Goal: Complete application form: Complete application form

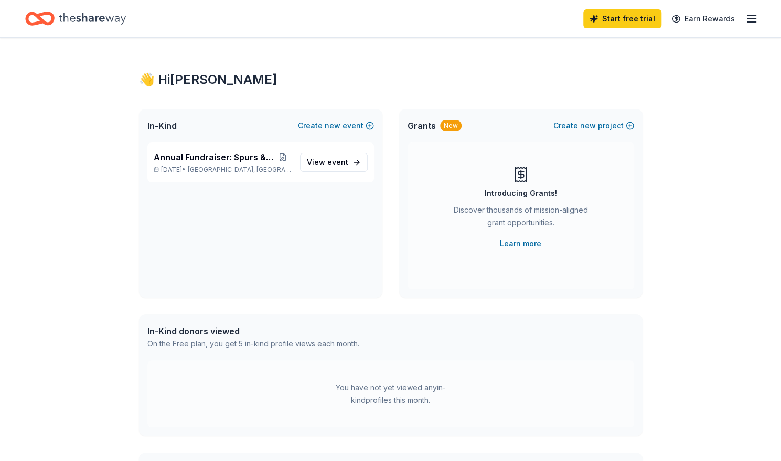
click at [752, 17] on icon "button" at bounding box center [751, 19] width 13 height 13
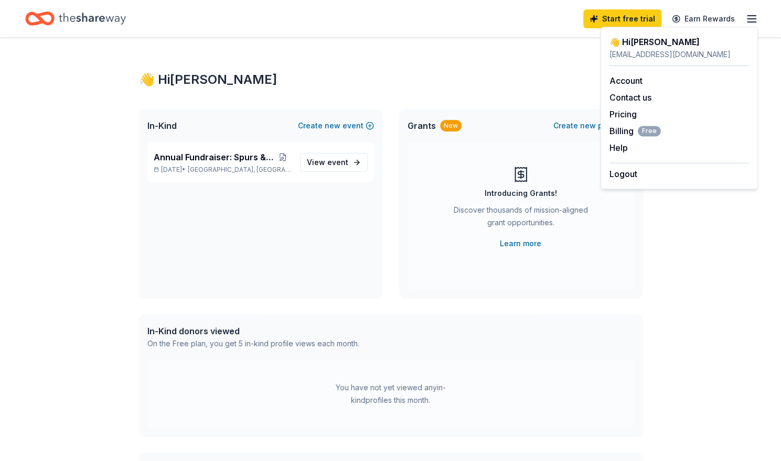
click at [420, 60] on div "👋 Hi Jean In-Kind Create new event Annual Fundraiser: Spurs & Sparkles Oct 03, …" at bounding box center [390, 333] width 537 height 591
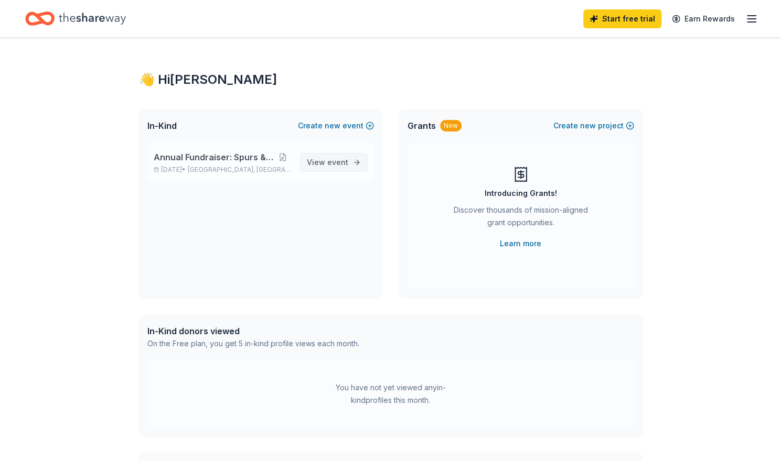
click at [335, 160] on span "event" at bounding box center [337, 162] width 21 height 9
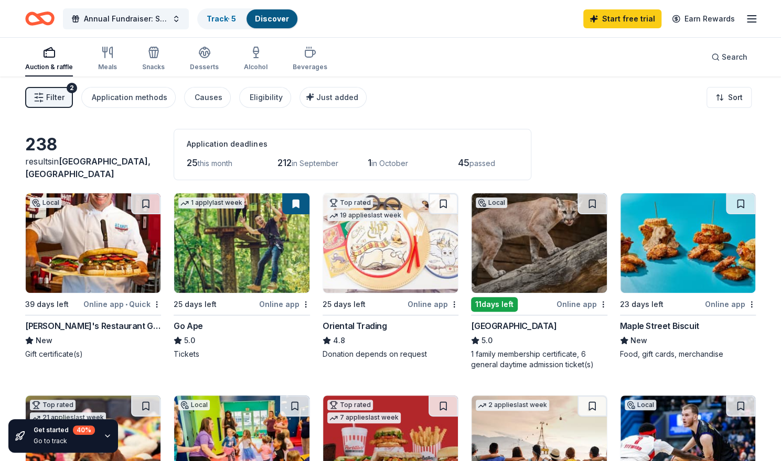
click at [76, 251] on img at bounding box center [93, 243] width 135 height 100
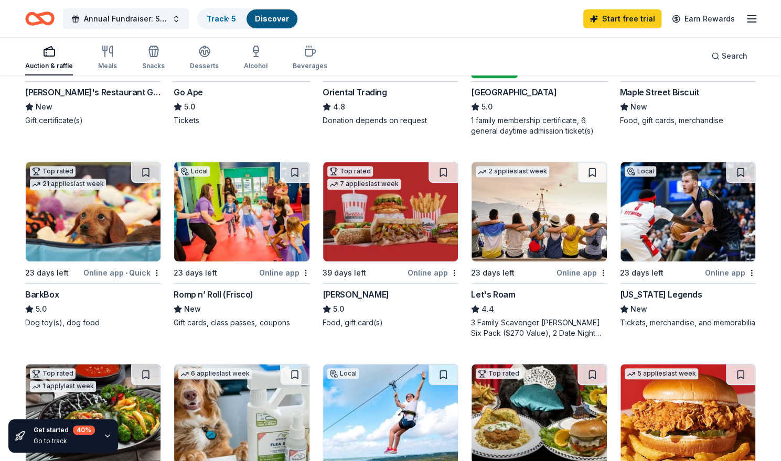
scroll to position [234, 0]
click at [435, 279] on div "Top rated 7 applies last week 39 days left Online app Portillo's 5.0 Food, gift…" at bounding box center [390, 245] width 136 height 167
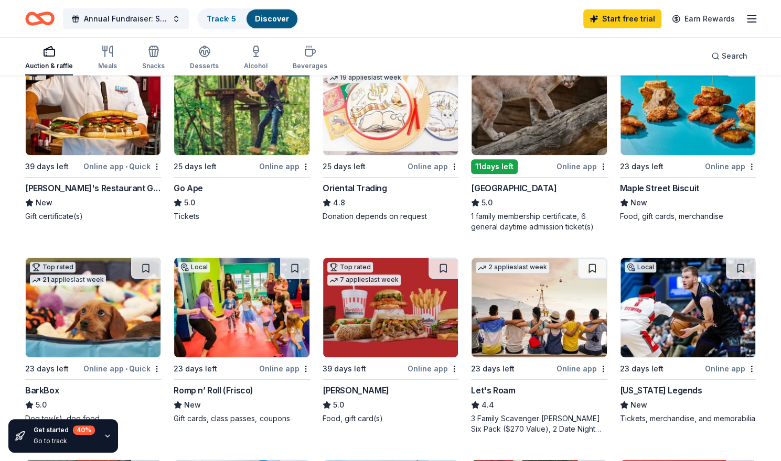
scroll to position [0, 0]
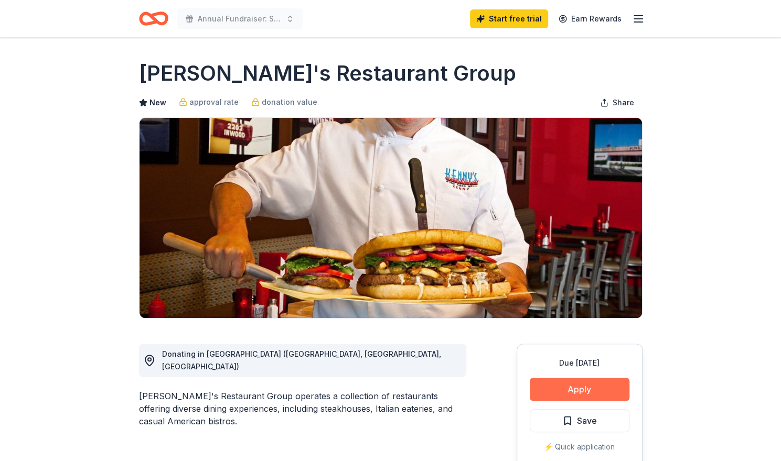
click at [575, 390] on button "Apply" at bounding box center [580, 389] width 100 height 23
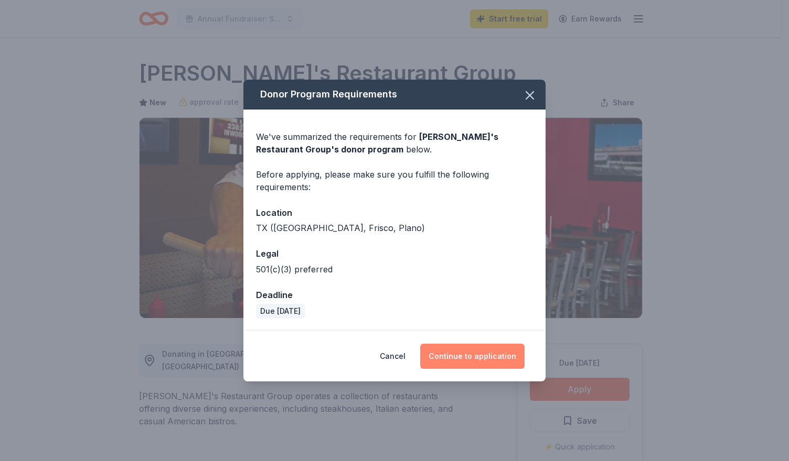
click at [493, 357] on button "Continue to application" at bounding box center [472, 356] width 104 height 25
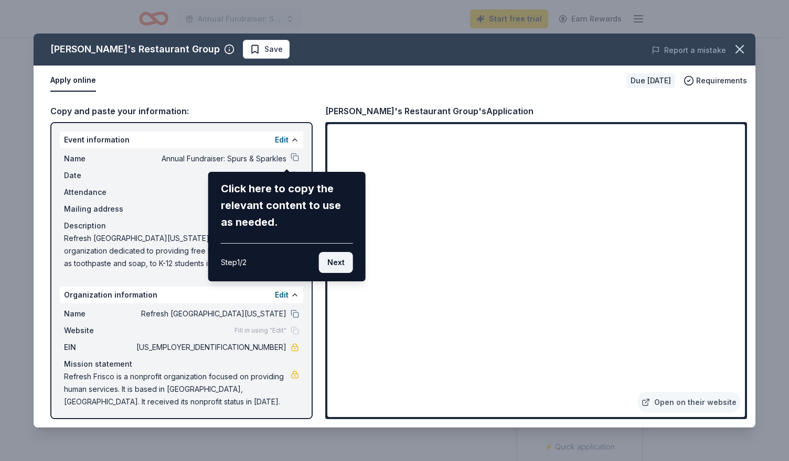
click at [340, 262] on button "Next" at bounding box center [336, 262] width 34 height 21
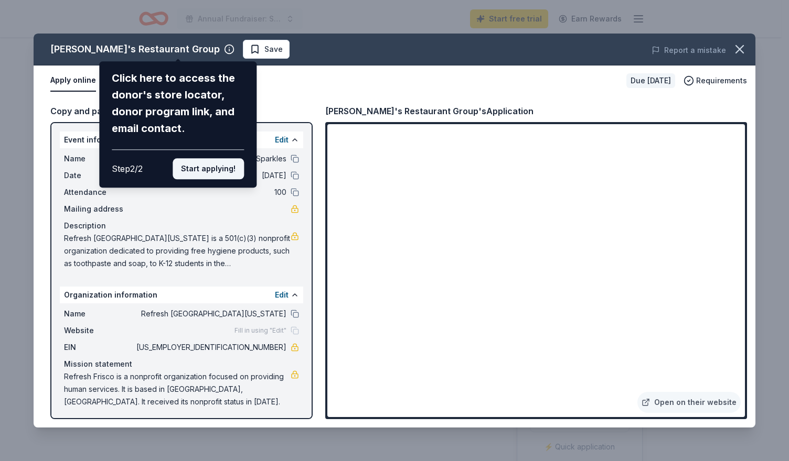
click at [214, 171] on button "Start applying!" at bounding box center [208, 168] width 71 height 21
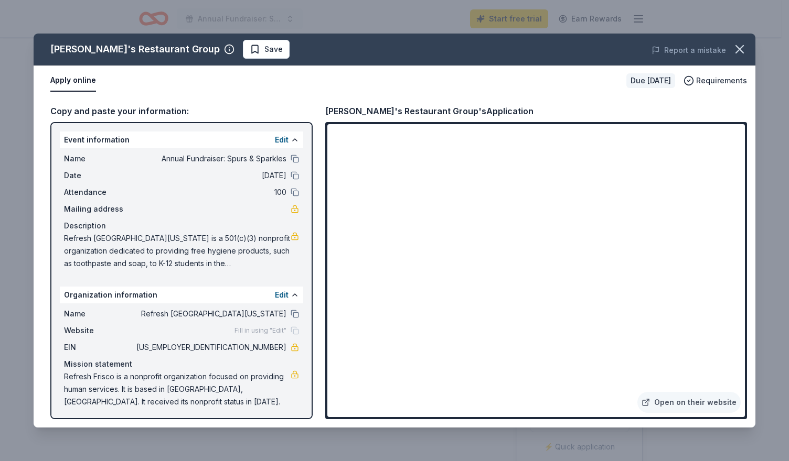
click at [404, 266] on div "[PERSON_NAME]'s Restaurant Group Save Report a mistake Apply online Due [DATE] …" at bounding box center [395, 231] width 722 height 394
click at [236, 348] on span "[US_EMPLOYER_IDENTIFICATION_NUMBER]" at bounding box center [210, 347] width 152 height 13
click at [235, 348] on span "[US_EMPLOYER_IDENTIFICATION_NUMBER]" at bounding box center [210, 347] width 152 height 13
drag, startPoint x: 235, startPoint y: 348, endPoint x: 265, endPoint y: 346, distance: 30.0
click at [265, 346] on span "[US_EMPLOYER_IDENTIFICATION_NUMBER]" at bounding box center [210, 347] width 152 height 13
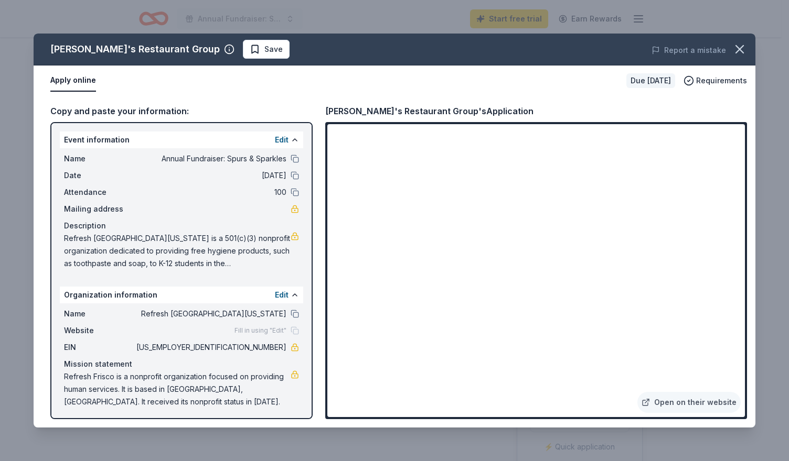
click at [224, 266] on span "Refresh [GEOGRAPHIC_DATA][US_STATE] is a 501(c)(3) nonprofit organization dedic…" at bounding box center [177, 251] width 227 height 38
click at [266, 259] on span "Refresh [GEOGRAPHIC_DATA][US_STATE] is a 501(c)(3) nonprofit organization dedic…" at bounding box center [177, 251] width 227 height 38
click at [278, 141] on button "Edit" at bounding box center [282, 140] width 14 height 13
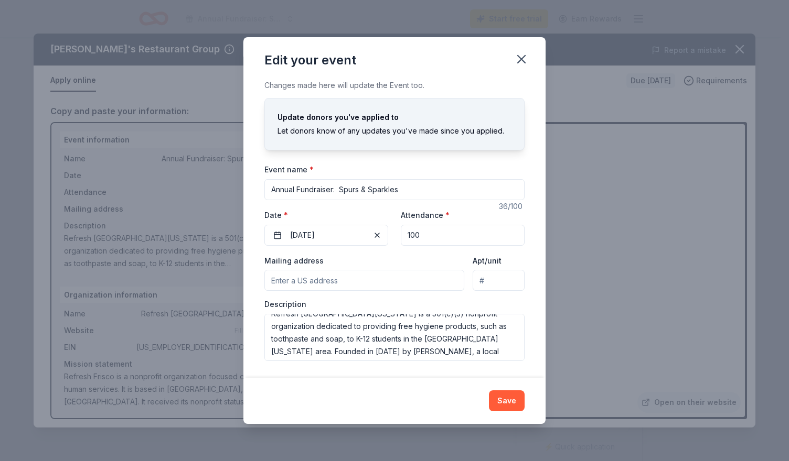
scroll to position [12, 0]
click at [412, 340] on textarea "Refresh [GEOGRAPHIC_DATA][US_STATE] is a 501(c)(3) nonprofit organization dedic…" at bounding box center [394, 337] width 260 height 47
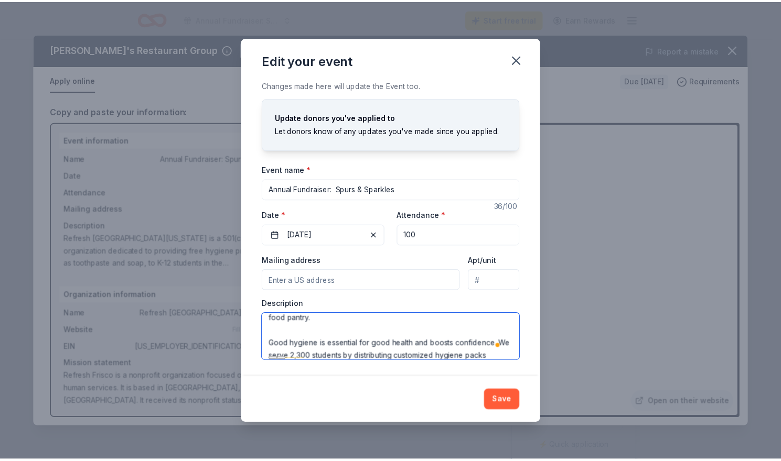
scroll to position [94, 0]
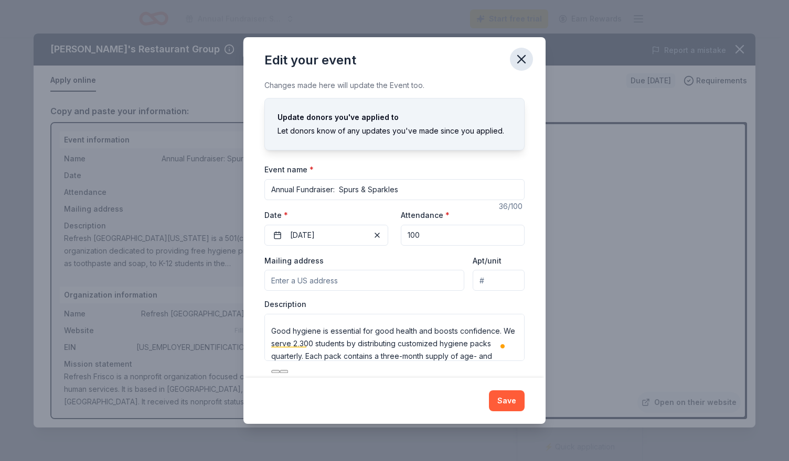
click at [531, 60] on button "button" at bounding box center [521, 59] width 23 height 23
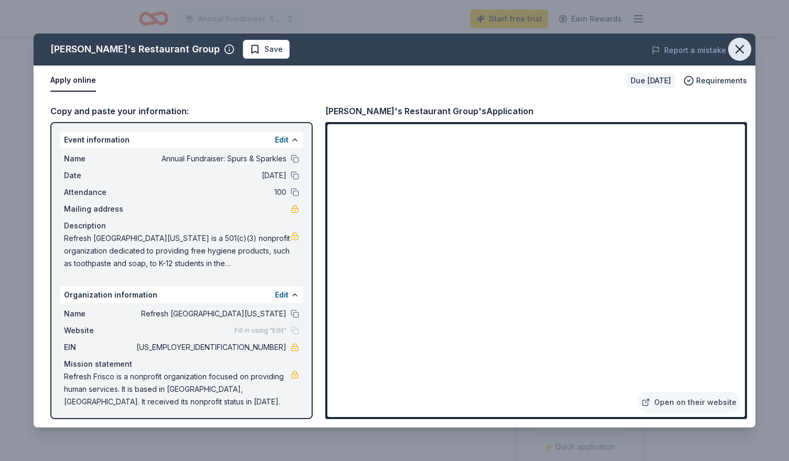
click at [742, 55] on icon "button" at bounding box center [739, 49] width 15 height 15
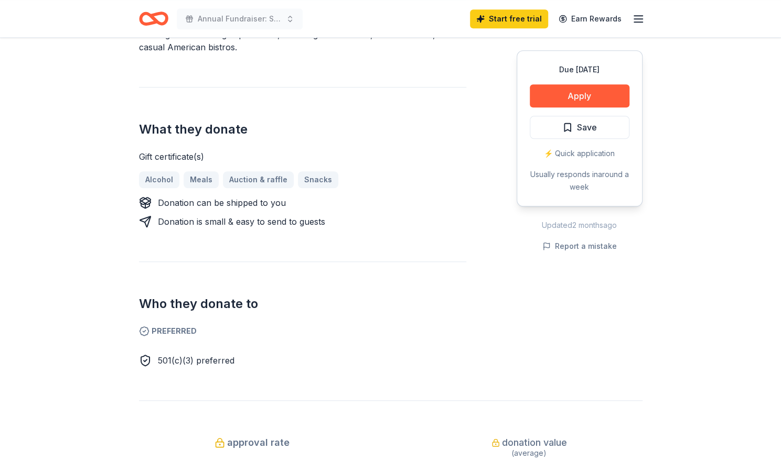
scroll to position [363, 0]
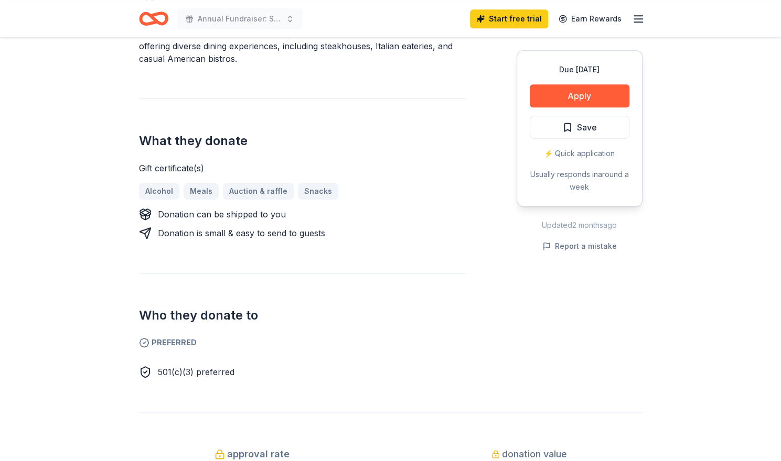
click at [677, 158] on div "Due [DATE] Share [PERSON_NAME]'s Restaurant Group New approval rate donation va…" at bounding box center [390, 385] width 781 height 1421
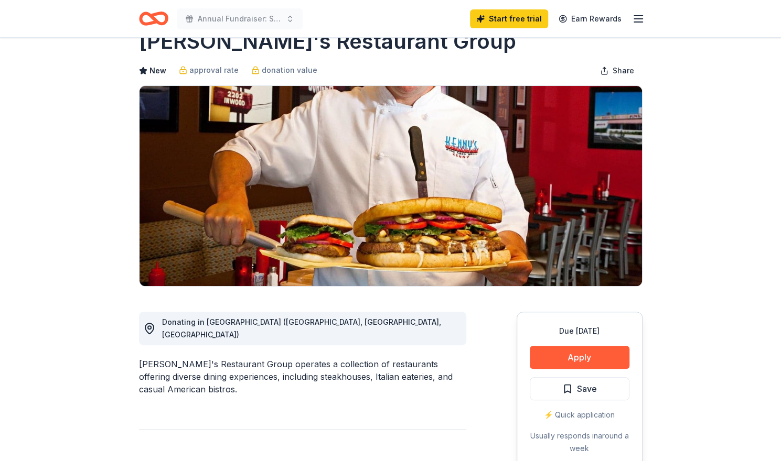
scroll to position [0, 0]
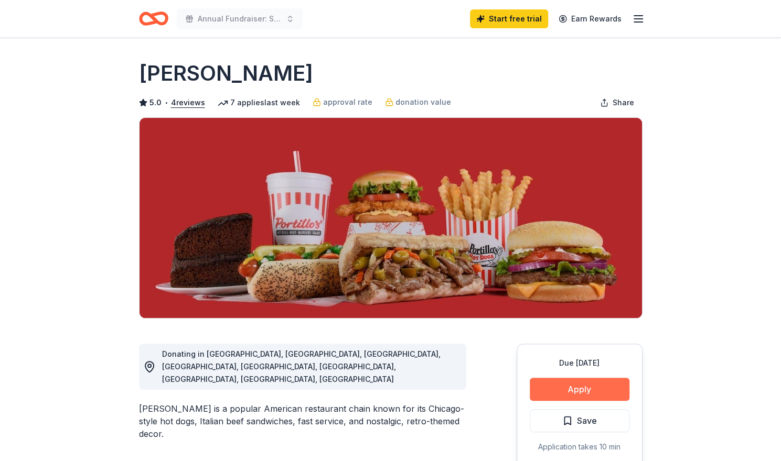
click at [604, 391] on button "Apply" at bounding box center [580, 389] width 100 height 23
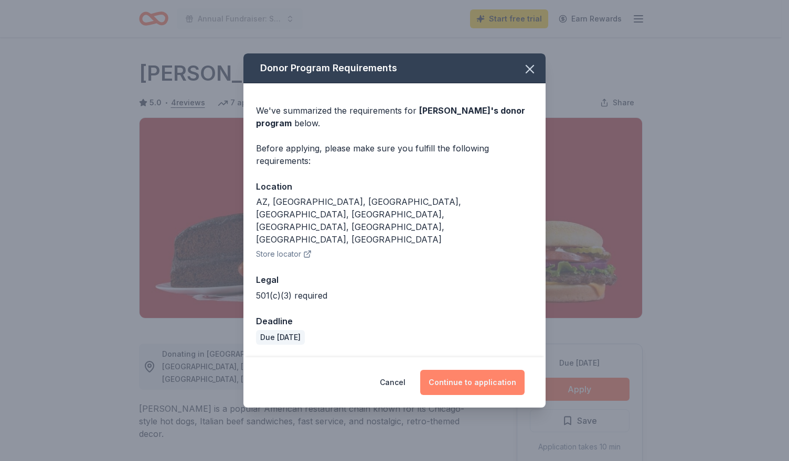
click at [493, 374] on button "Continue to application" at bounding box center [472, 382] width 104 height 25
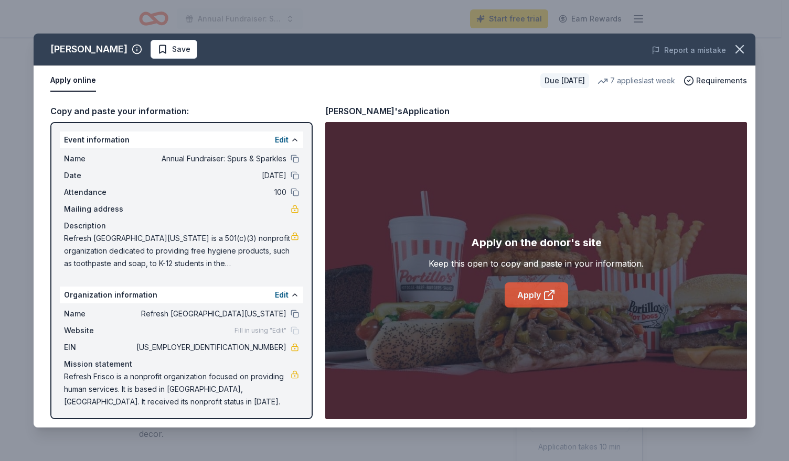
click at [555, 300] on link "Apply" at bounding box center [535, 295] width 63 height 25
click at [279, 139] on button "Edit" at bounding box center [282, 140] width 14 height 13
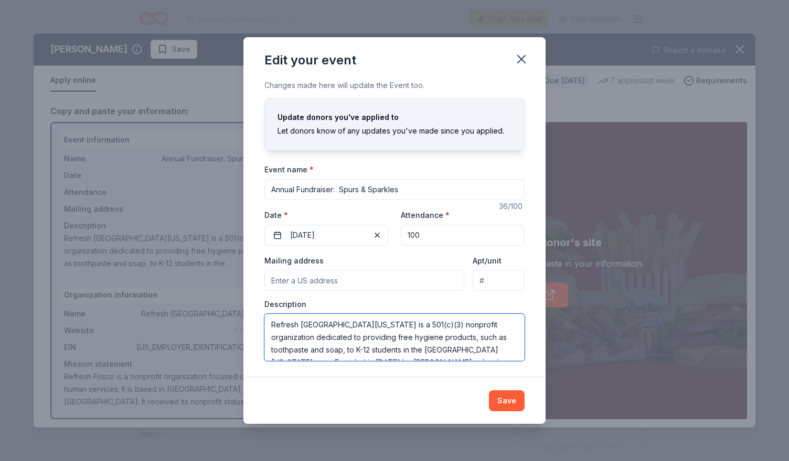
click at [271, 324] on textarea "Refresh [GEOGRAPHIC_DATA][US_STATE] is a 501(c)(3) nonprofit organization dedic…" at bounding box center [394, 337] width 260 height 47
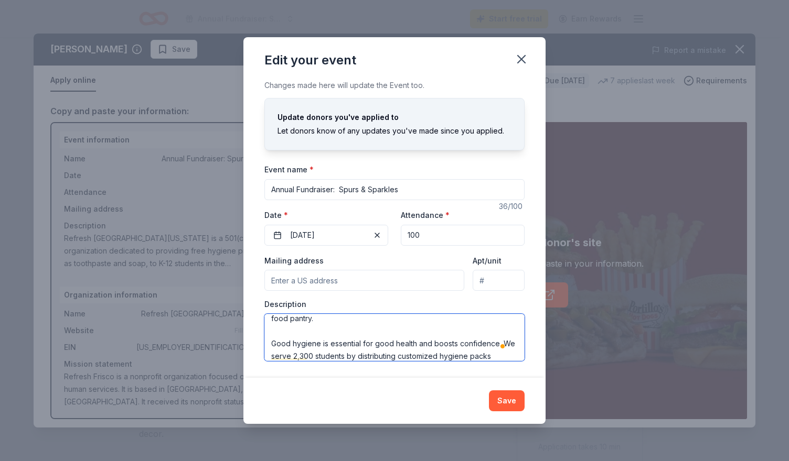
scroll to position [94, 0]
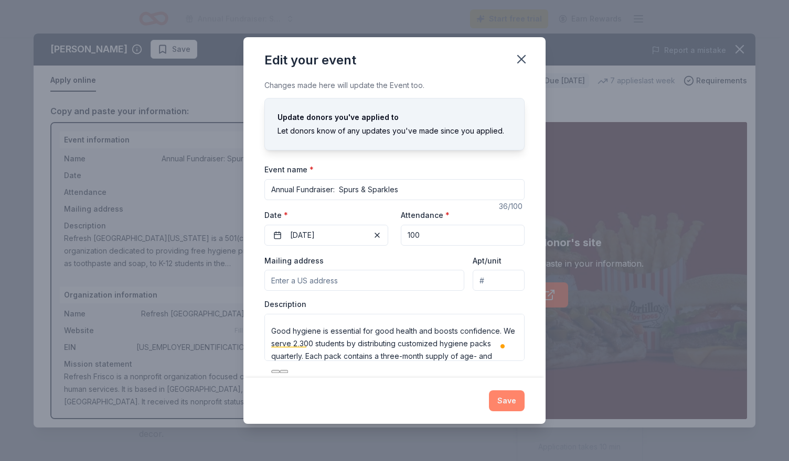
click at [510, 408] on button "Save" at bounding box center [507, 401] width 36 height 21
